Goal: Information Seeking & Learning: Learn about a topic

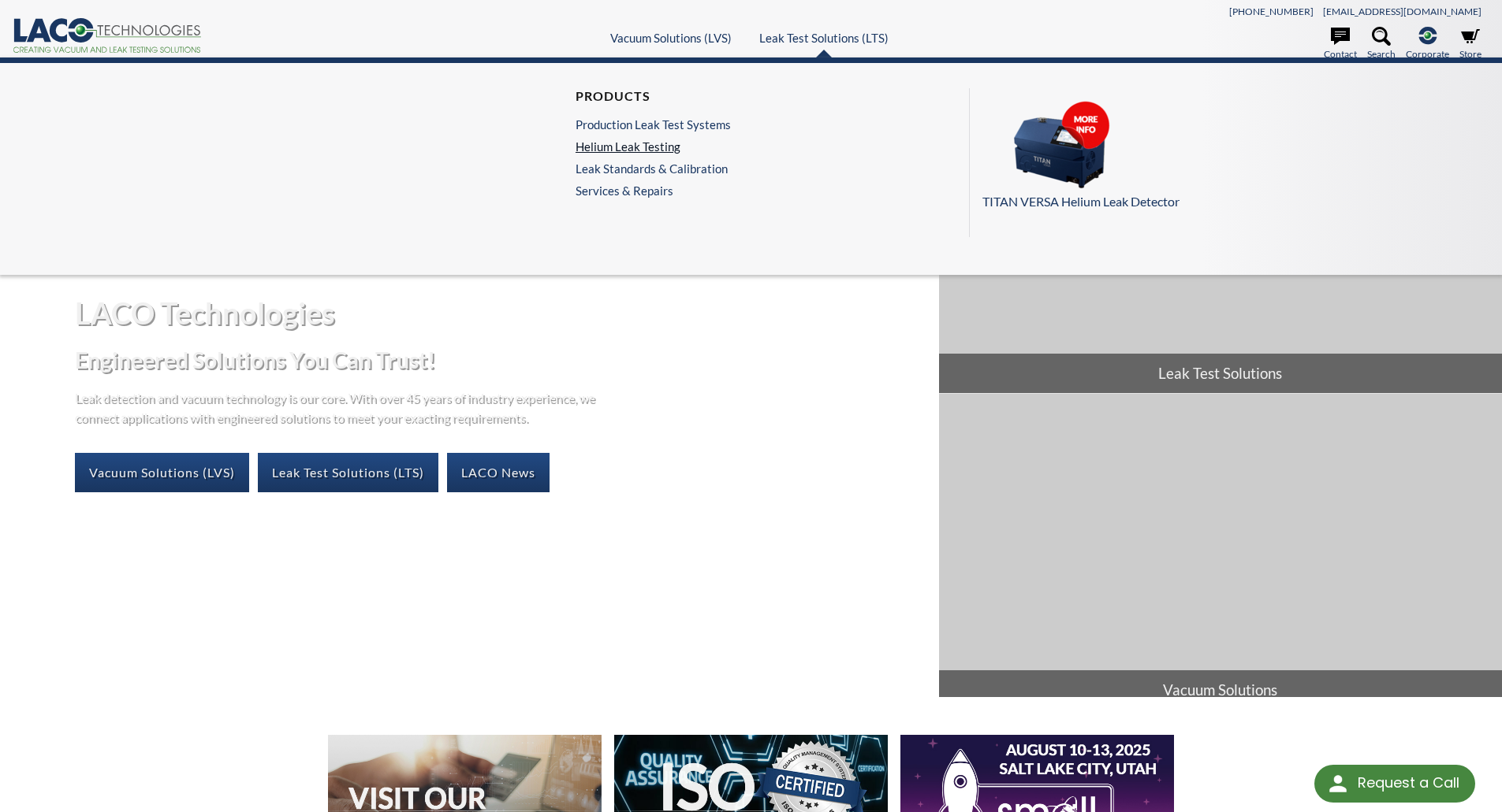
click at [650, 148] on link "Helium Leak Testing" at bounding box center [653, 147] width 156 height 14
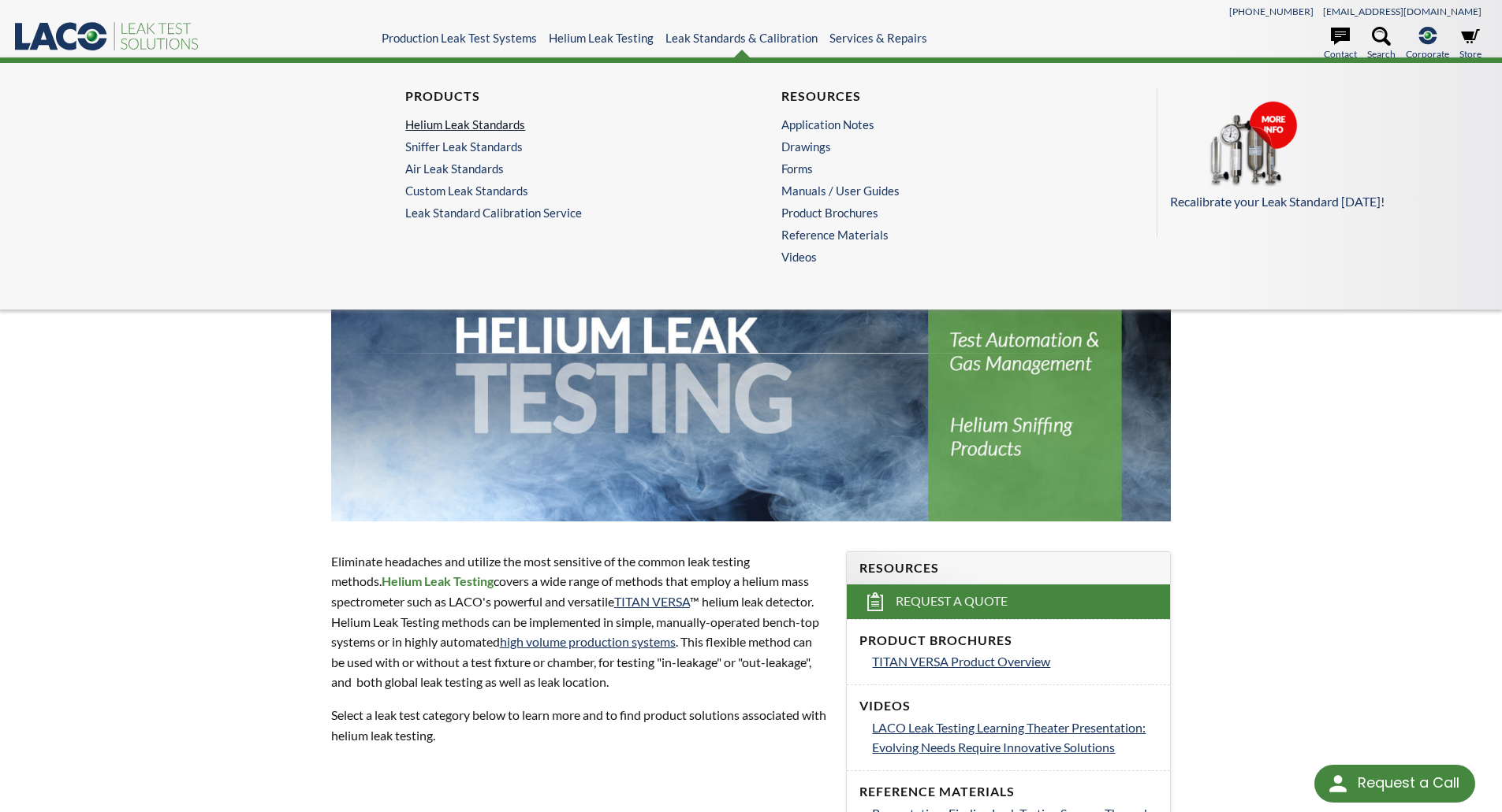
click at [475, 118] on link "Helium Leak Standards" at bounding box center [559, 125] width 307 height 14
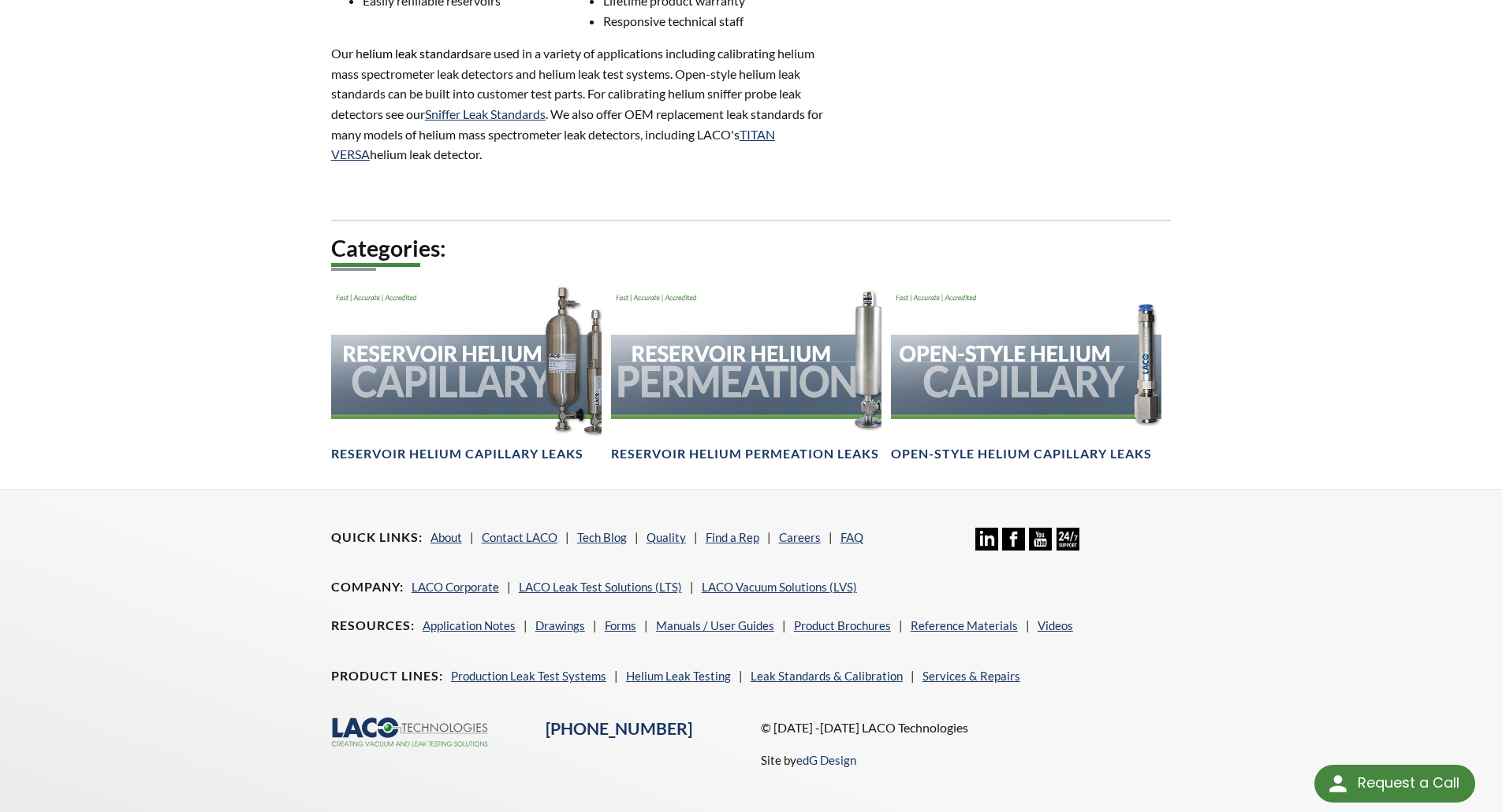
scroll to position [881, 0]
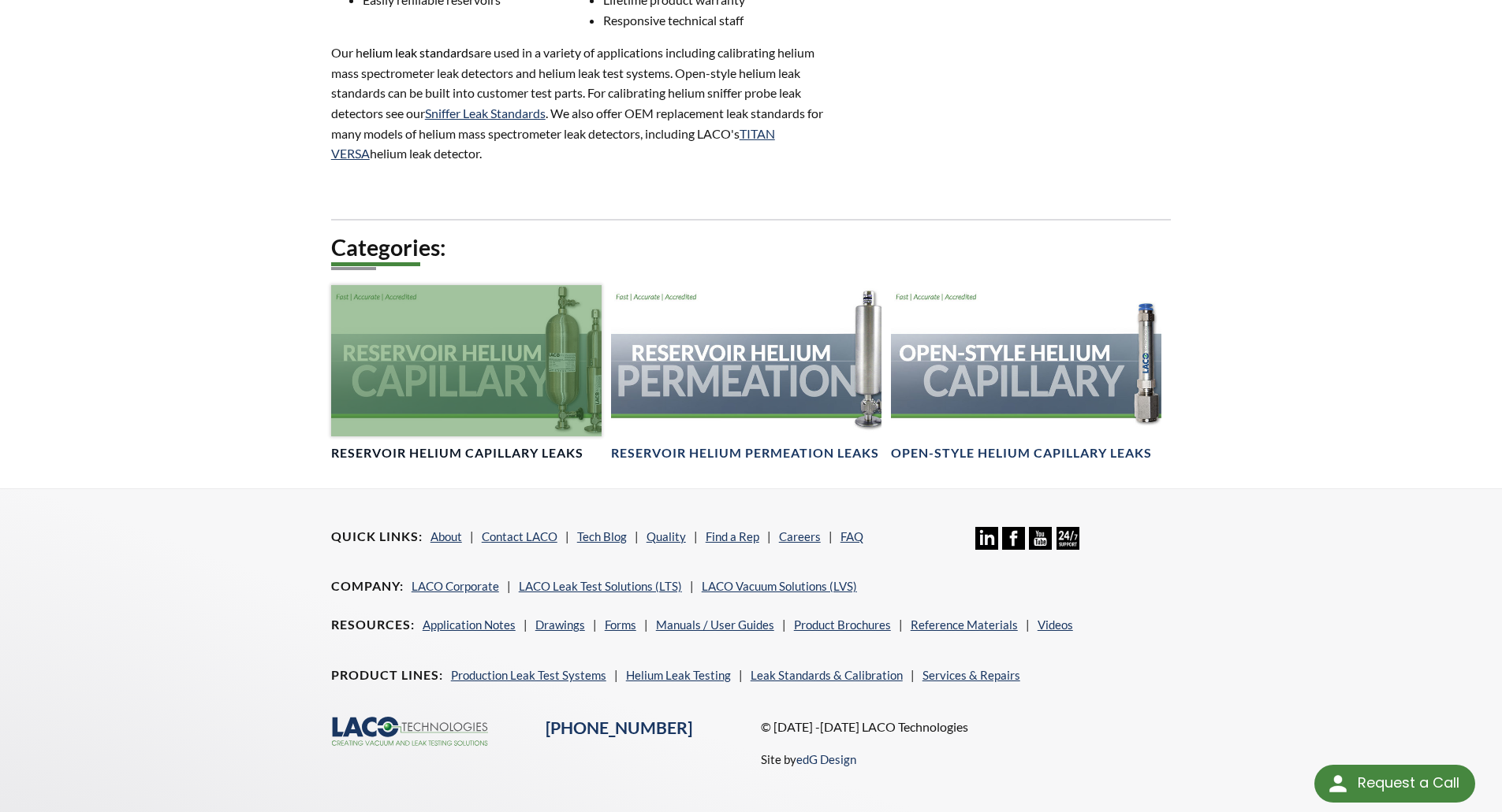
click at [504, 347] on div at bounding box center [466, 361] width 270 height 152
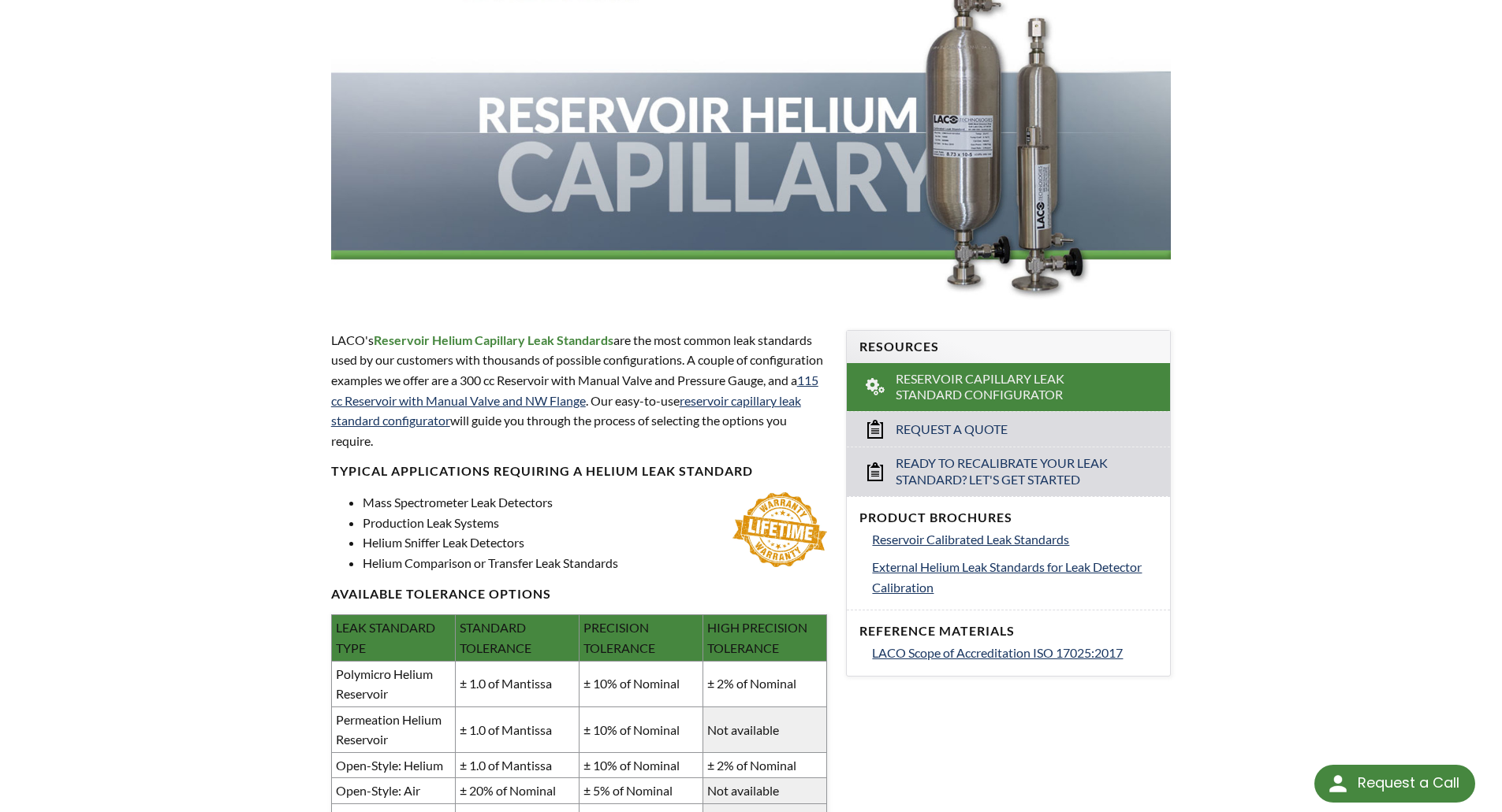
scroll to position [220, 0]
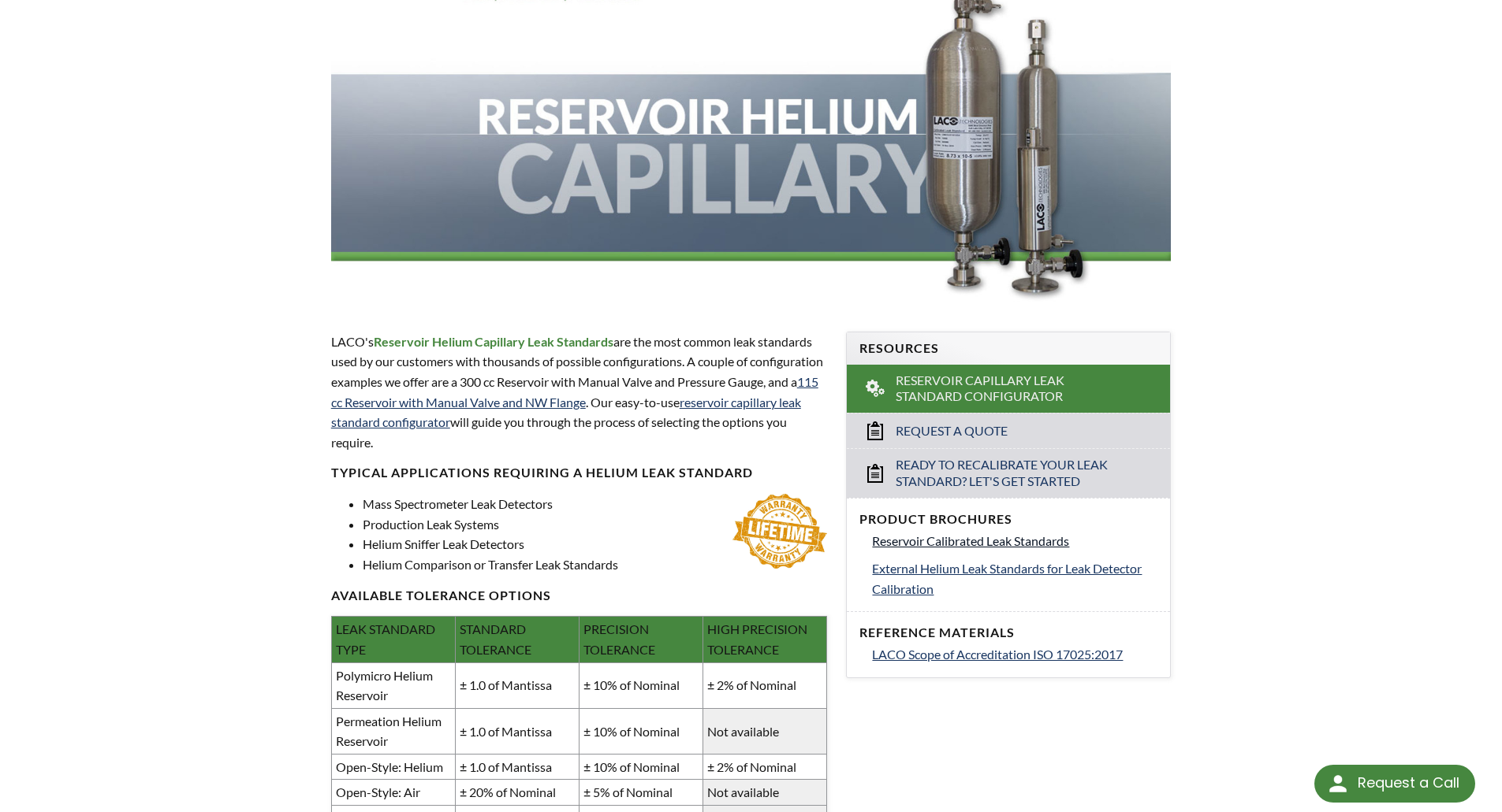
click at [959, 542] on span "Reservoir Calibrated Leak Standards" at bounding box center [970, 541] width 197 height 15
click at [925, 571] on span "External Helium Leak Standards for Leak Detector Calibration" at bounding box center [1007, 578] width 269 height 36
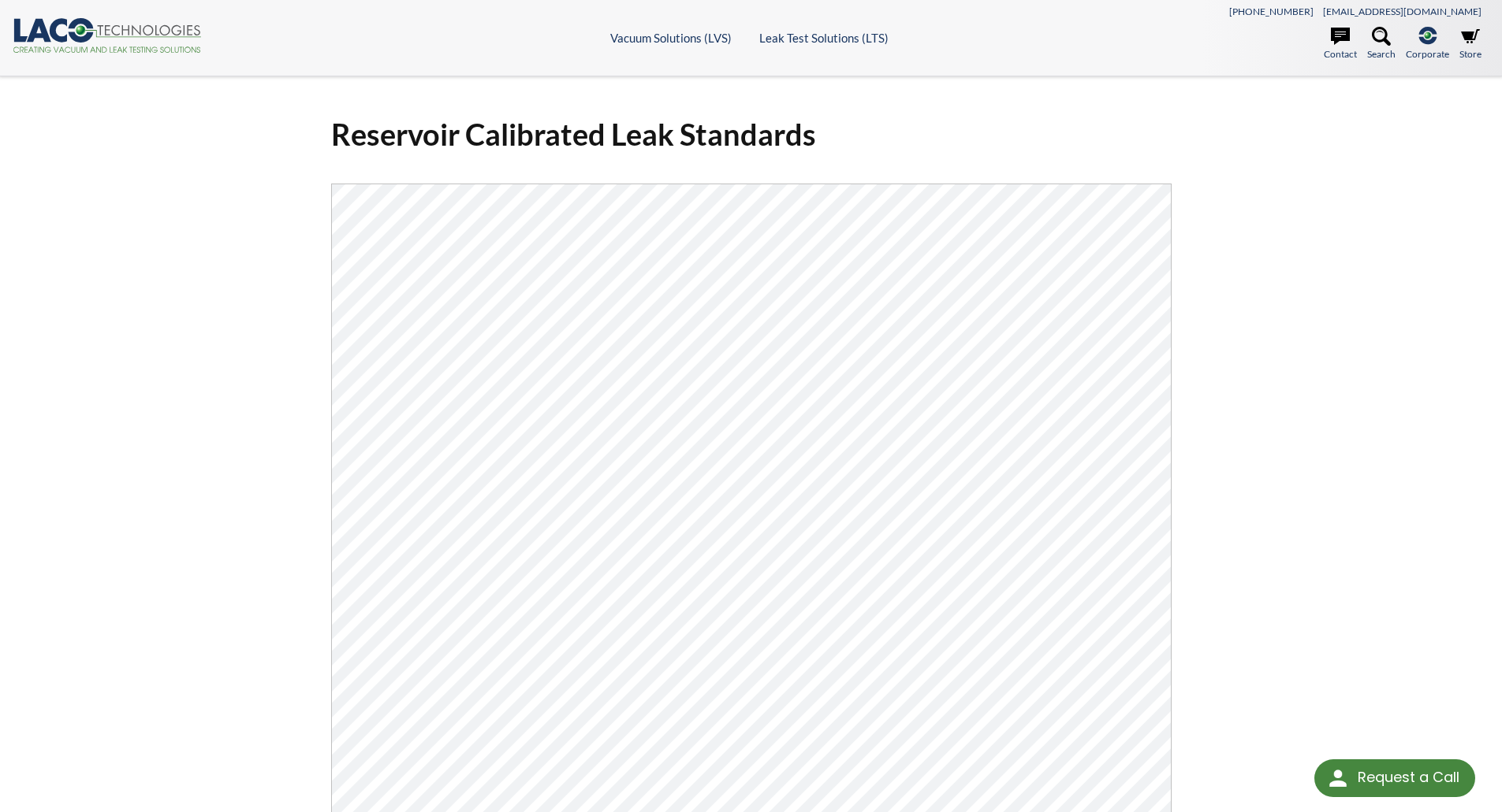
select select "Language Translate Widget"
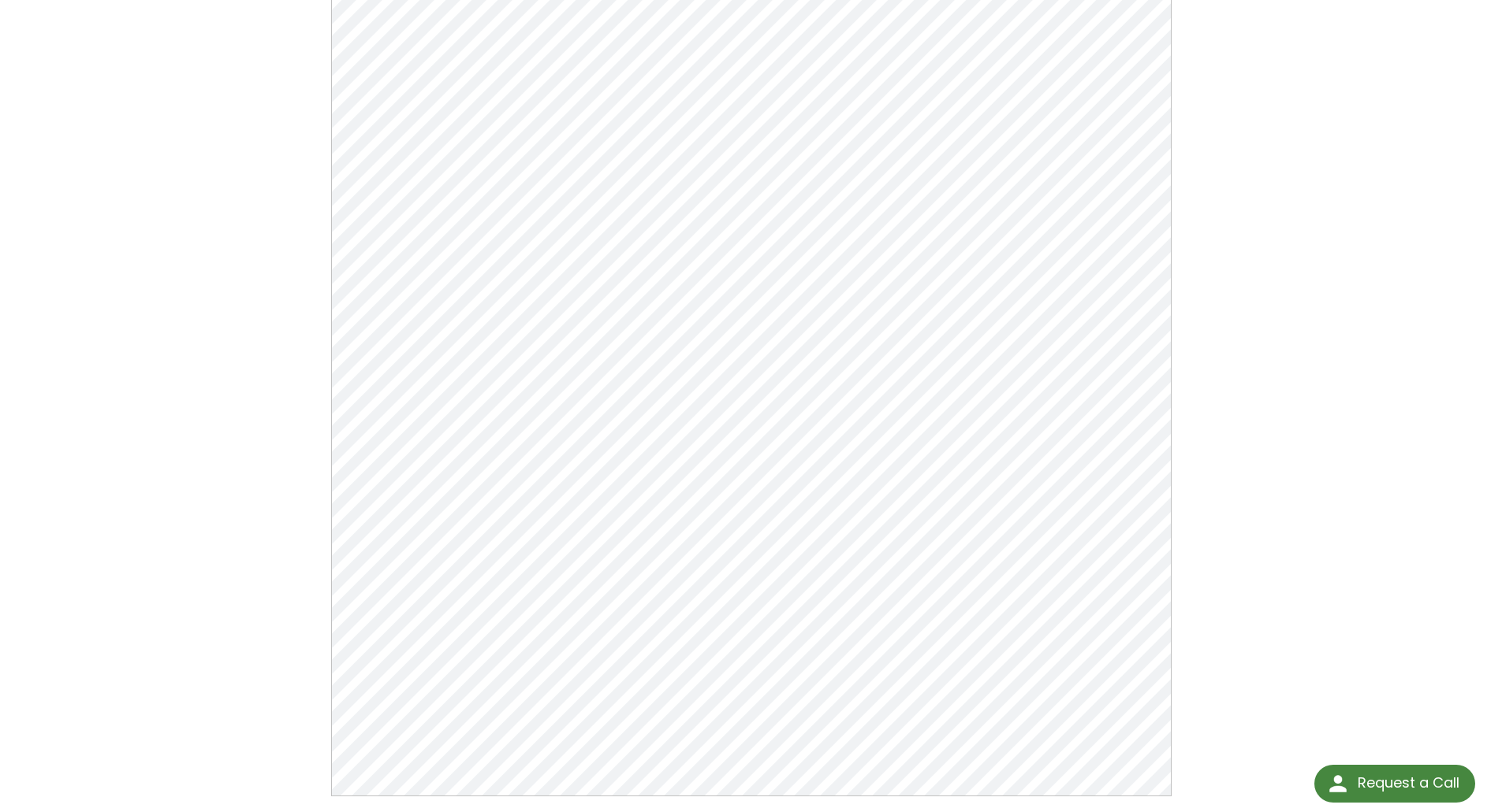
scroll to position [195, 0]
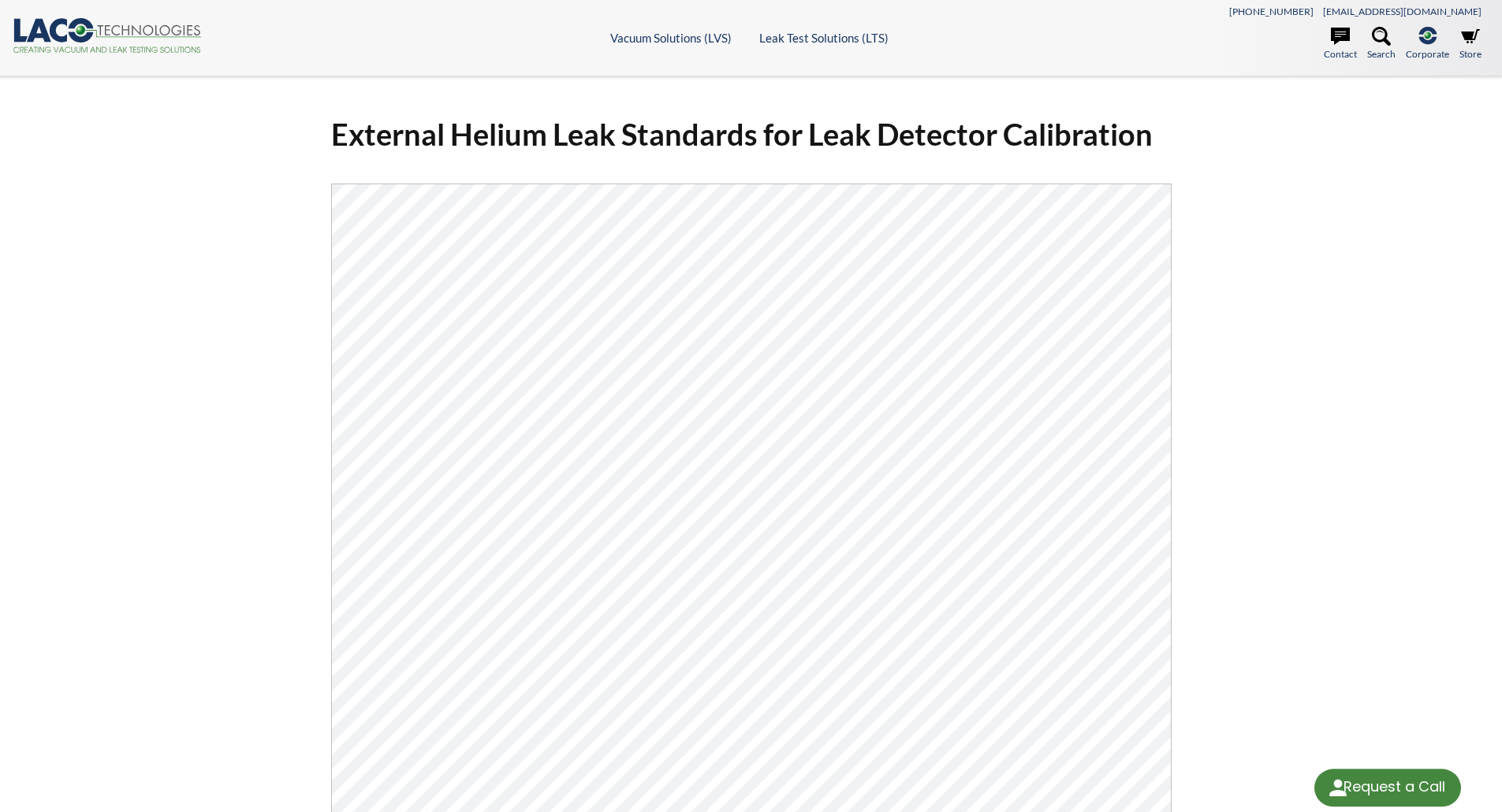
select select "Language Translate Widget"
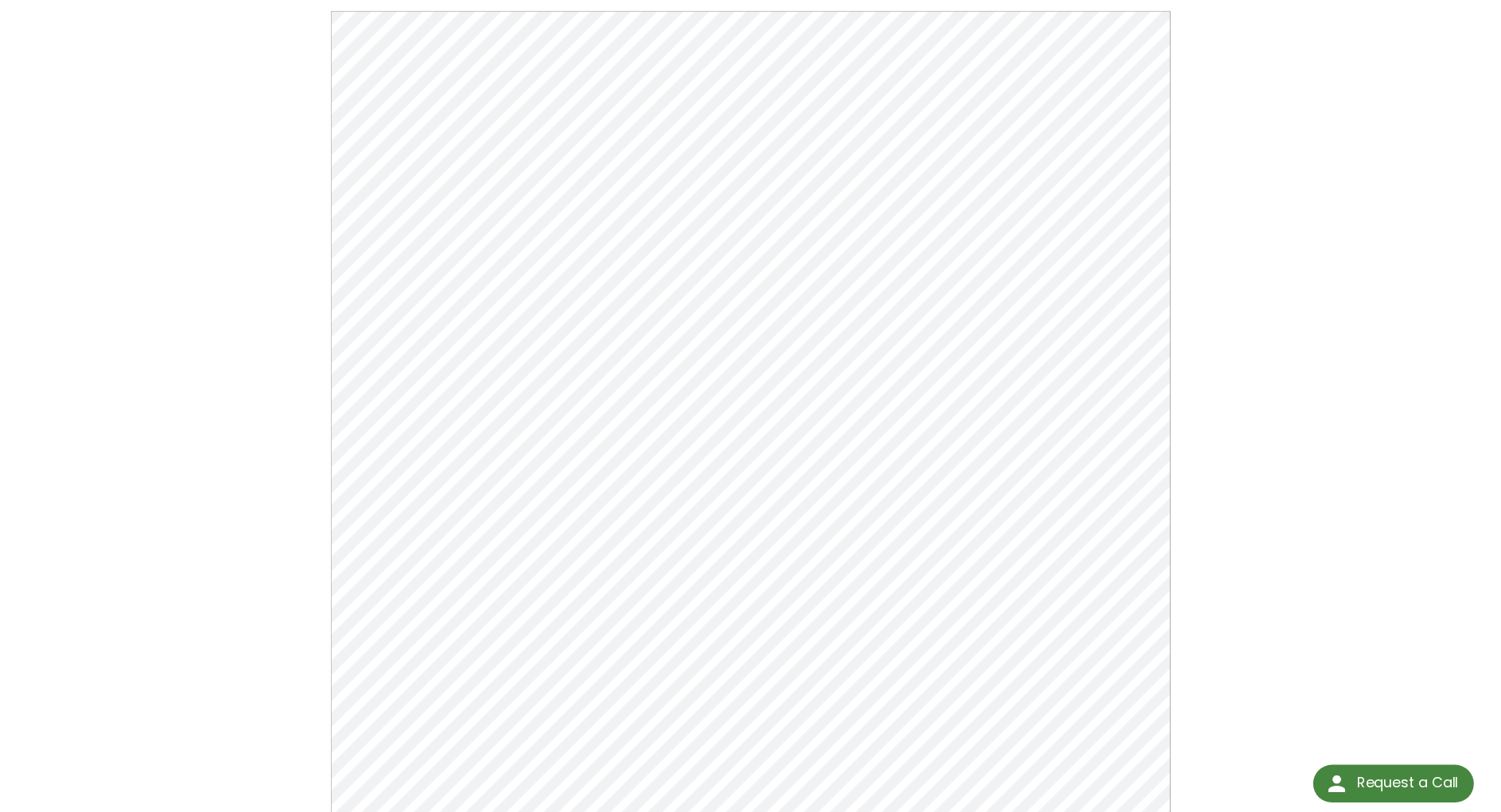
scroll to position [175, 0]
